Goal: Navigation & Orientation: Find specific page/section

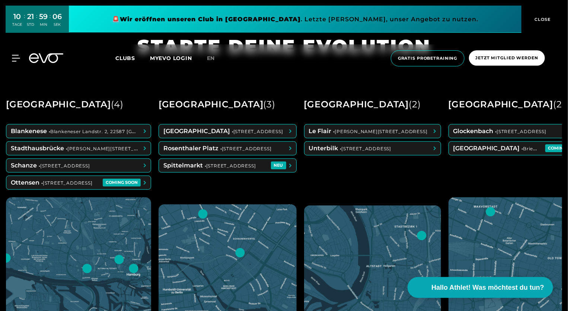
scroll to position [320, 0]
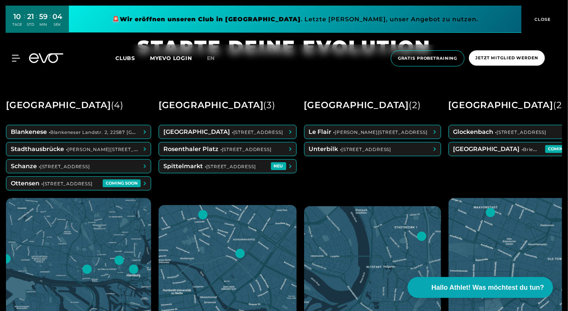
click at [186, 107] on div "[GEOGRAPHIC_DATA] ( 3 )" at bounding box center [217, 104] width 117 height 17
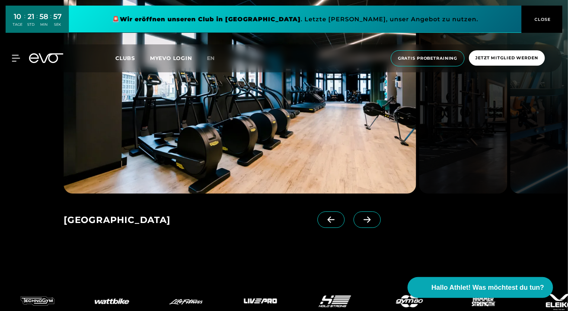
scroll to position [1166, 0]
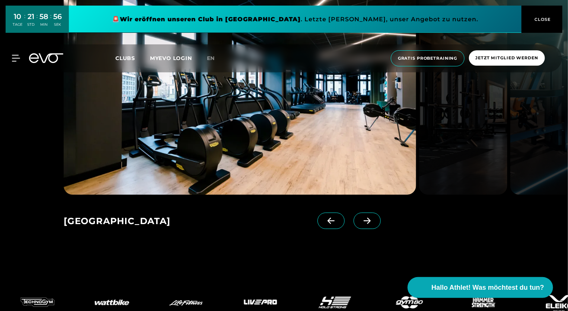
click at [361, 219] on icon at bounding box center [367, 220] width 13 height 7
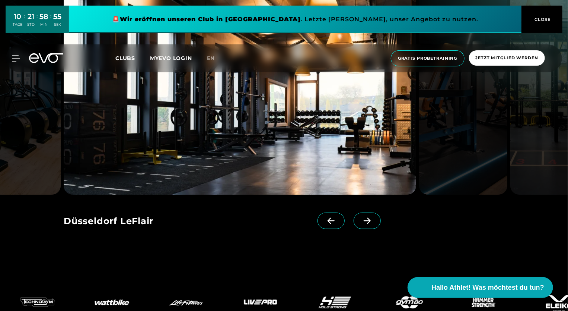
click at [360, 226] on span at bounding box center [367, 220] width 27 height 16
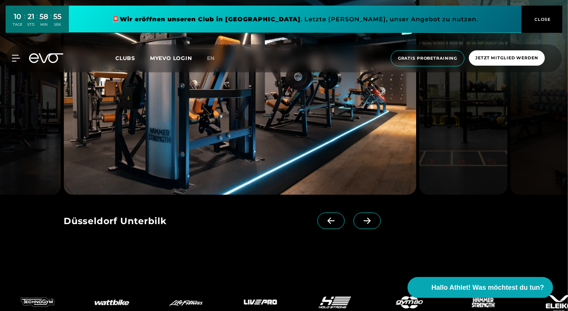
click at [362, 216] on span at bounding box center [367, 220] width 27 height 16
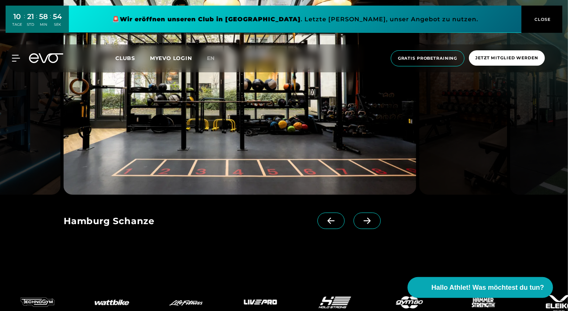
click at [121, 58] on span "Clubs" at bounding box center [125, 58] width 20 height 7
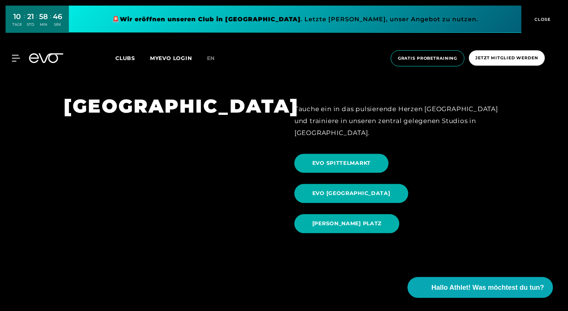
scroll to position [730, 0]
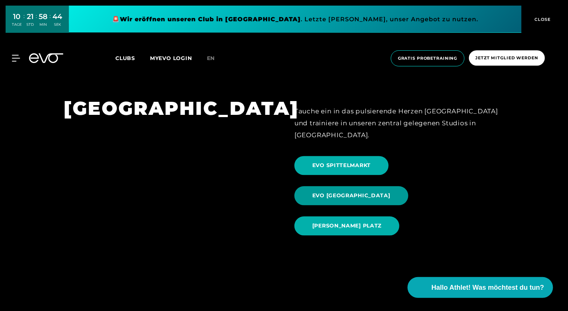
click at [409, 186] on span "EVO [GEOGRAPHIC_DATA]" at bounding box center [352, 195] width 114 height 19
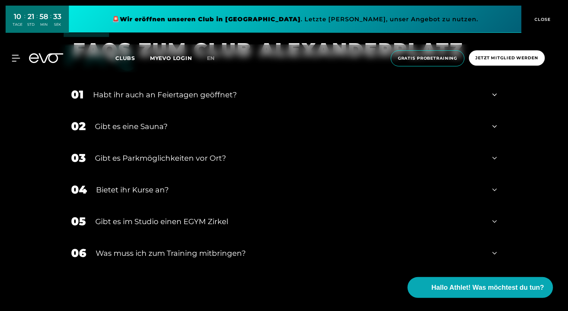
scroll to position [2653, 0]
